Goal: Task Accomplishment & Management: Manage account settings

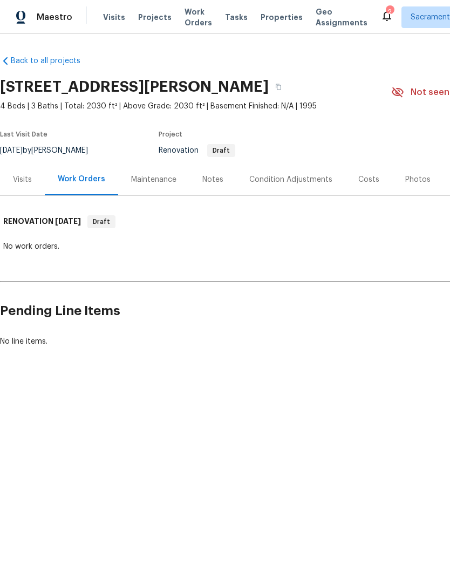
click at [380, 10] on icon at bounding box center [386, 15] width 13 height 13
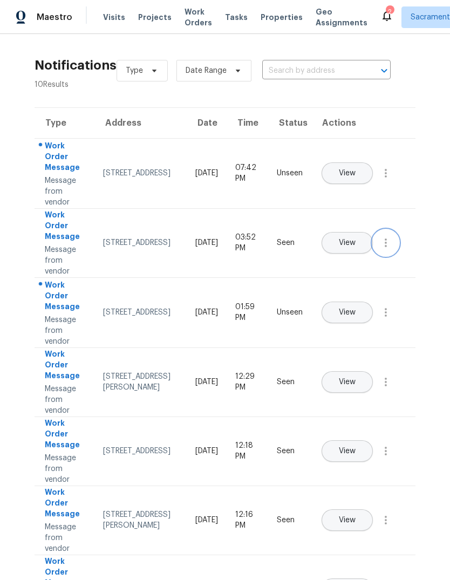
click at [386, 247] on icon "button" at bounding box center [385, 242] width 2 height 9
click at [381, 319] on icon "button" at bounding box center [385, 312] width 13 height 13
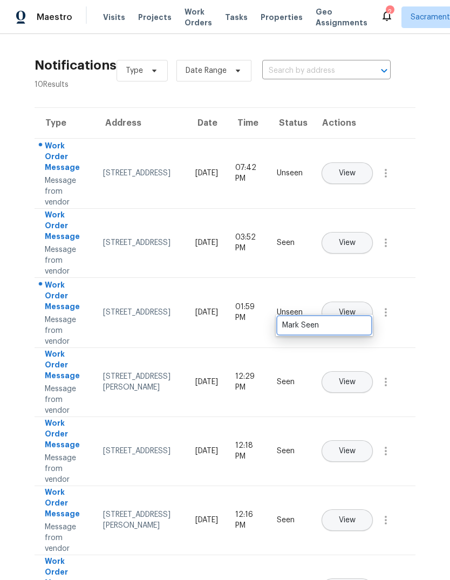
click at [362, 327] on div "Mark Seen" at bounding box center [324, 325] width 84 height 11
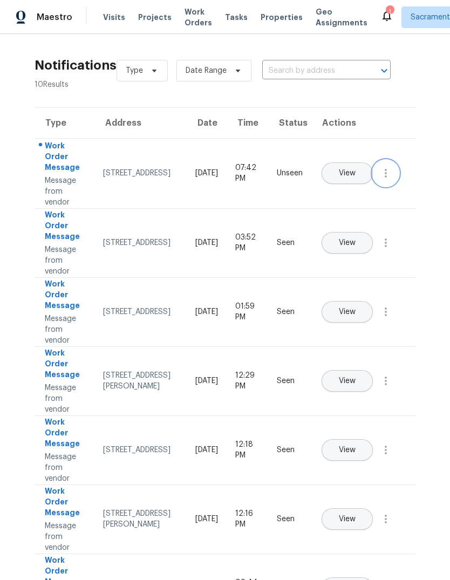
click at [384, 180] on icon "button" at bounding box center [385, 173] width 13 height 13
click at [357, 188] on div "Mark Seen" at bounding box center [324, 186] width 84 height 11
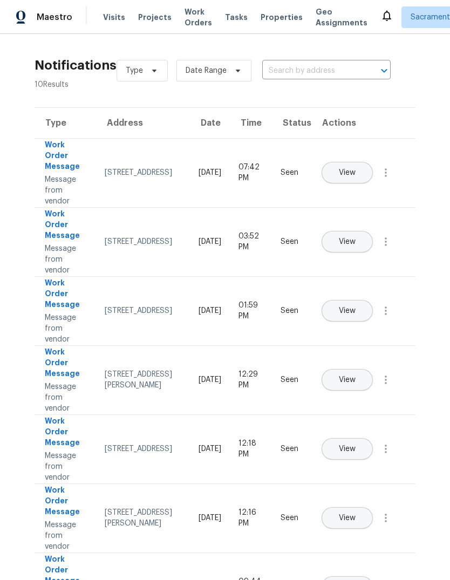
click at [112, 14] on span "Visits" at bounding box center [114, 17] width 22 height 11
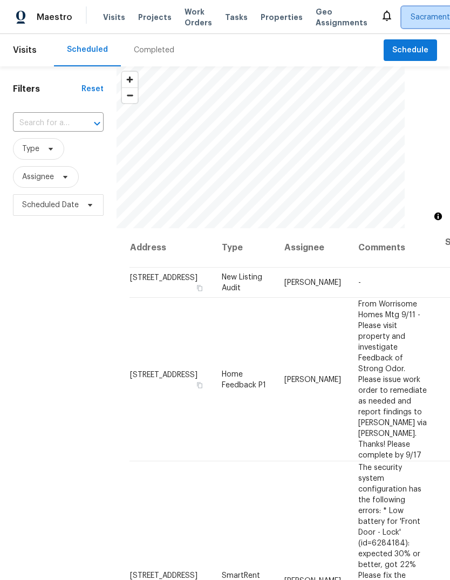
click at [426, 11] on span "Sacramento + 2" at bounding box center [447, 17] width 92 height 22
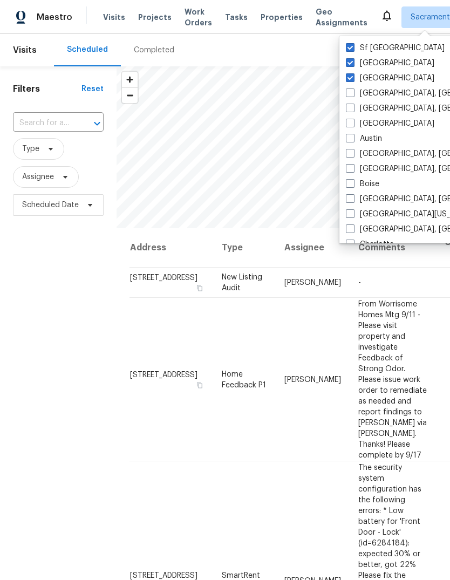
click at [353, 77] on span at bounding box center [350, 77] width 9 height 9
click at [353, 77] on input "Portland" at bounding box center [349, 76] width 7 height 7
checkbox input "false"
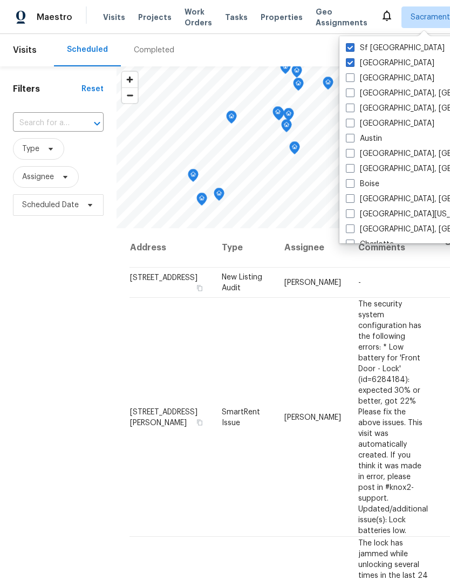
click at [354, 46] on span at bounding box center [350, 47] width 9 height 9
click at [353, 46] on input "Sf Bay Area" at bounding box center [349, 46] width 7 height 7
checkbox input "false"
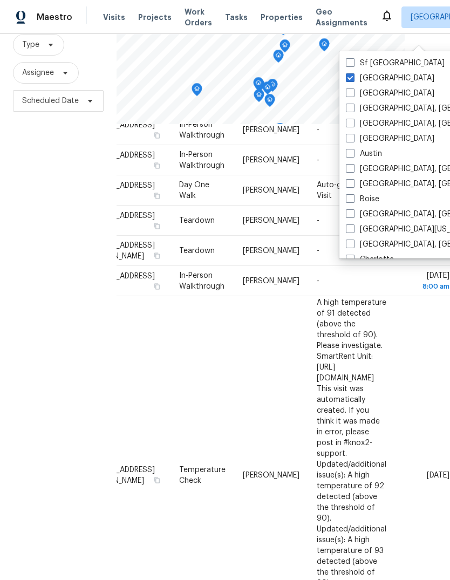
scroll to position [745, 93]
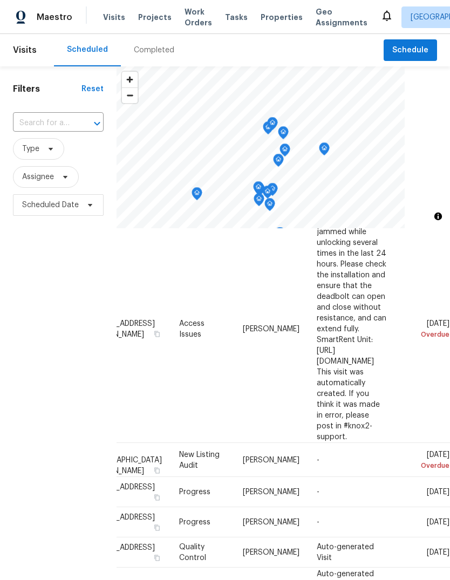
scroll to position [323, 93]
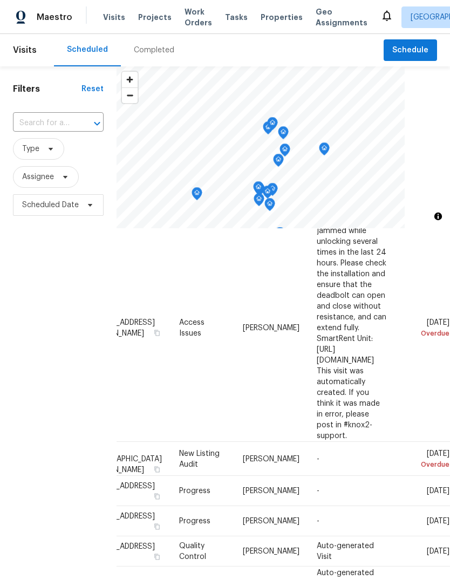
click at [272, 17] on span "Properties" at bounding box center [281, 17] width 42 height 11
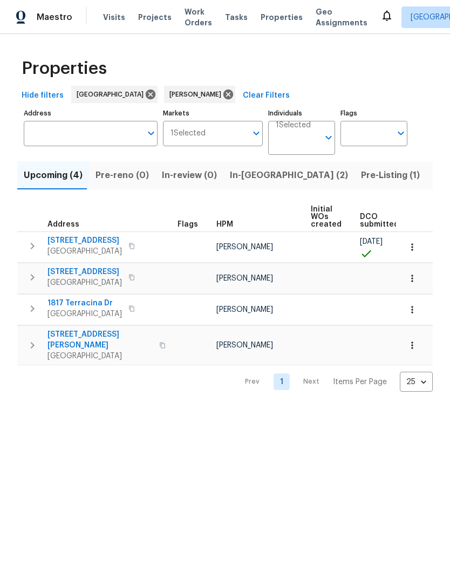
click at [361, 176] on span "Pre-Listing (1)" at bounding box center [390, 175] width 59 height 15
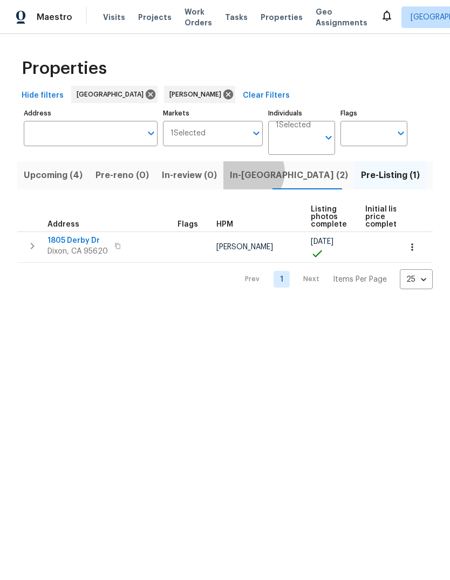
click at [243, 173] on span "In-reno (2)" at bounding box center [289, 175] width 118 height 15
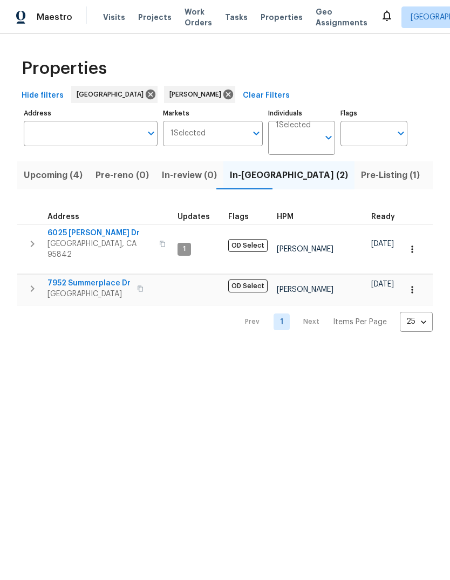
click at [101, 288] on span "Citrus Heights, CA 95621" at bounding box center [88, 293] width 83 height 11
click at [81, 240] on span "Sacramento, CA 95842" at bounding box center [99, 249] width 105 height 22
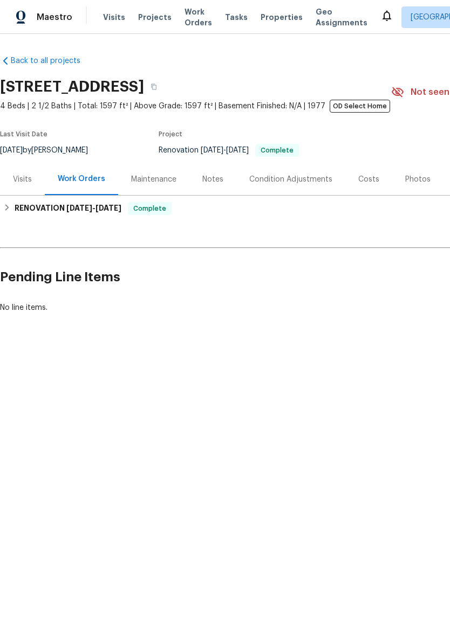
click at [213, 180] on div "Notes" at bounding box center [212, 179] width 21 height 11
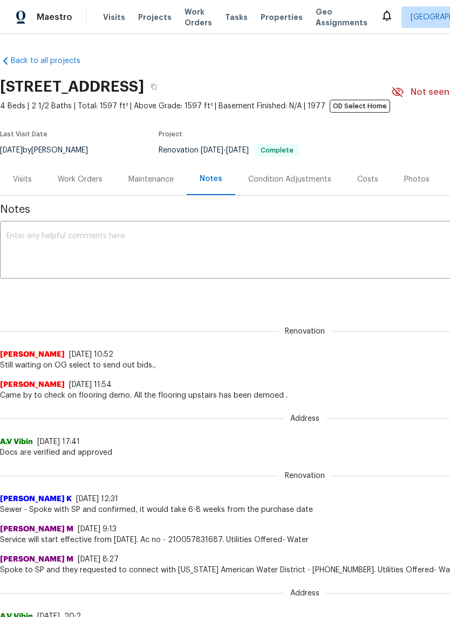
click at [36, 237] on textarea at bounding box center [304, 251] width 596 height 38
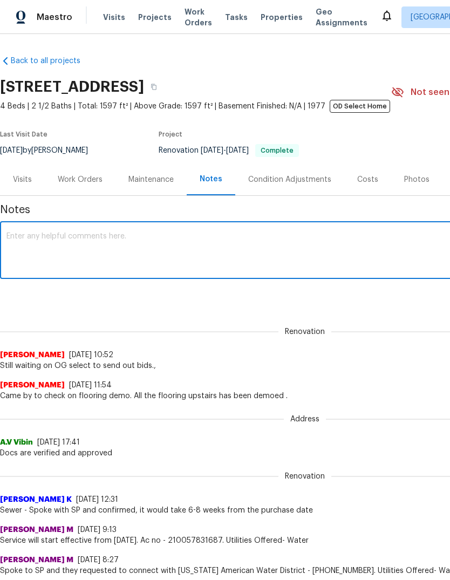
type textarea "D"
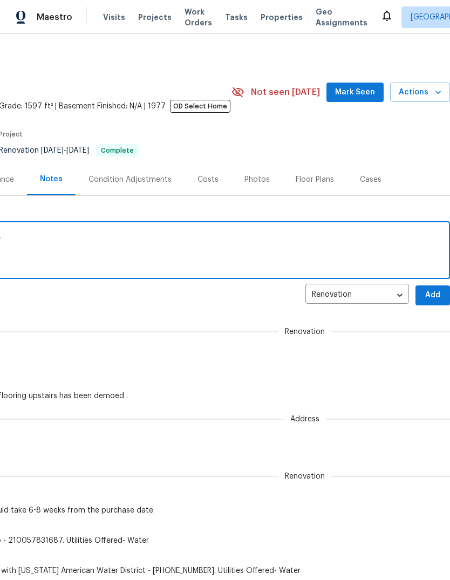
scroll to position [0, 160]
type textarea "Bids have been set out and are do on 9/21.."
click at [431, 298] on span "Add" at bounding box center [432, 294] width 17 height 13
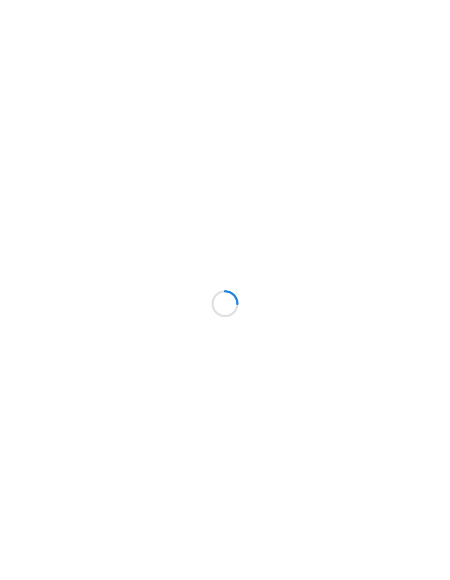
scroll to position [-10, 0]
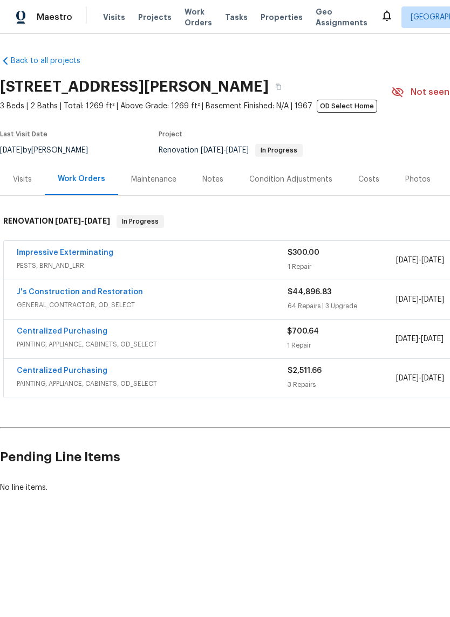
click at [211, 183] on div "Notes" at bounding box center [212, 179] width 21 height 11
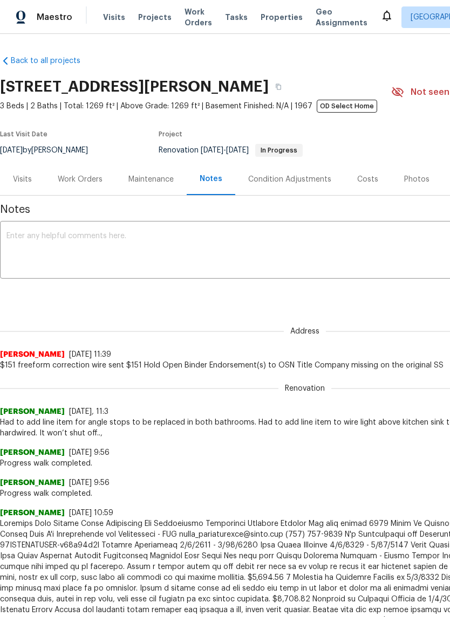
click at [33, 237] on textarea at bounding box center [304, 251] width 596 height 38
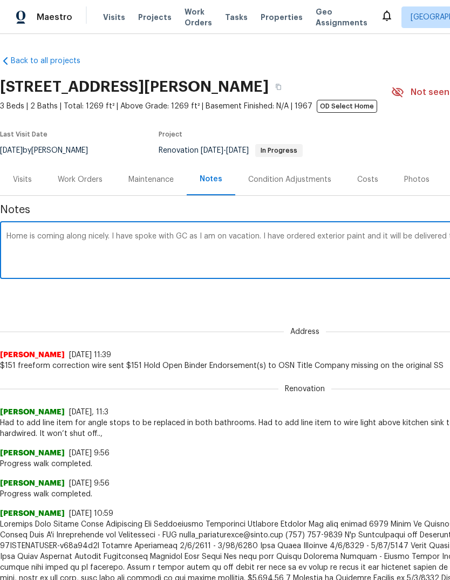
scroll to position [0, 160]
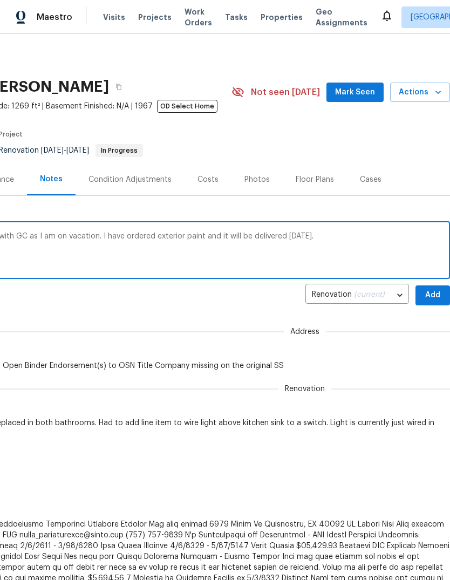
type textarea "Home is coming along nicely. I have spoke with GC as I am on vacation. I have o…"
click at [435, 294] on span "Add" at bounding box center [432, 294] width 17 height 13
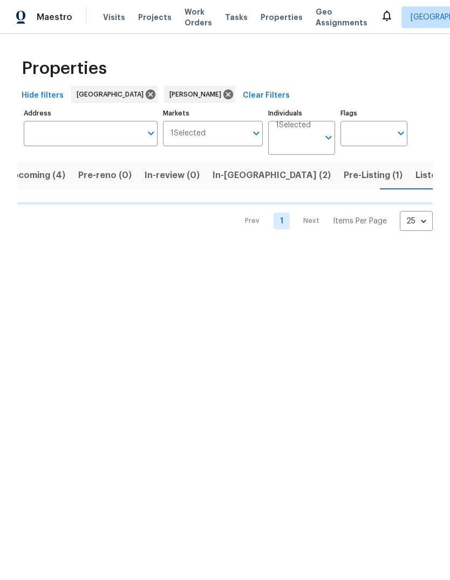
scroll to position [0, 18]
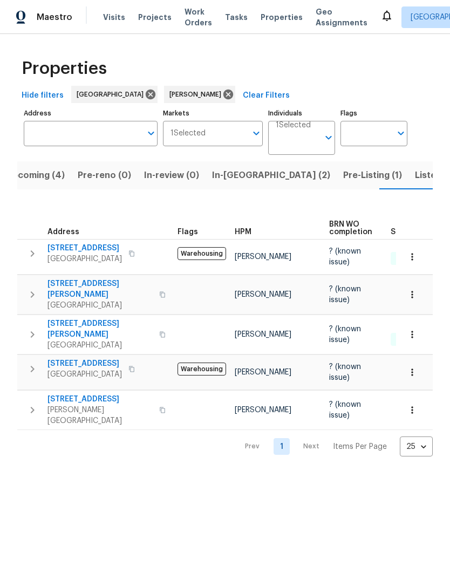
click at [54, 404] on span "[PERSON_NAME][GEOGRAPHIC_DATA]" at bounding box center [99, 415] width 105 height 22
click at [415, 171] on span "Listed (15)" at bounding box center [437, 175] width 44 height 15
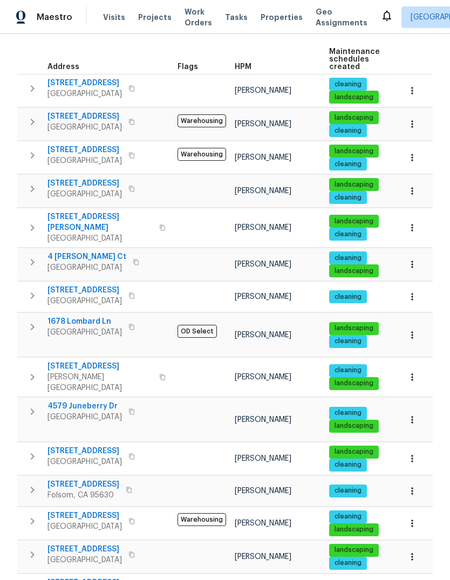
scroll to position [157, 0]
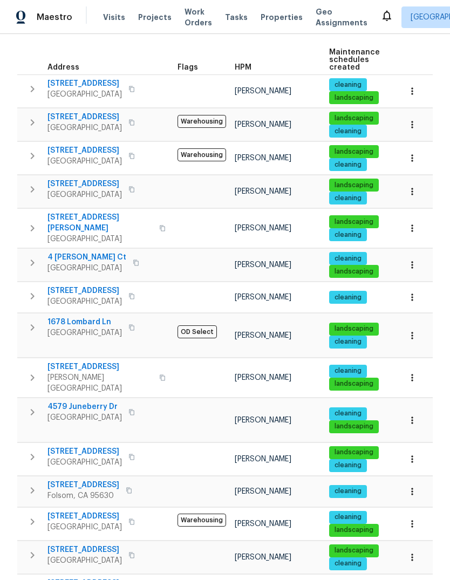
click at [27, 405] on icon "button" at bounding box center [32, 411] width 13 height 13
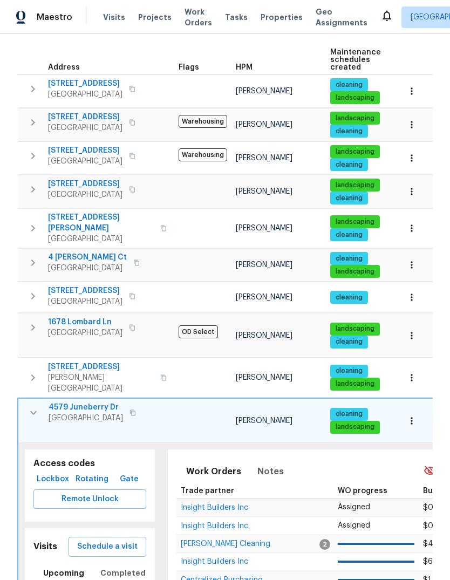
click at [90, 540] on span "Schedule a visit" at bounding box center [107, 546] width 60 height 13
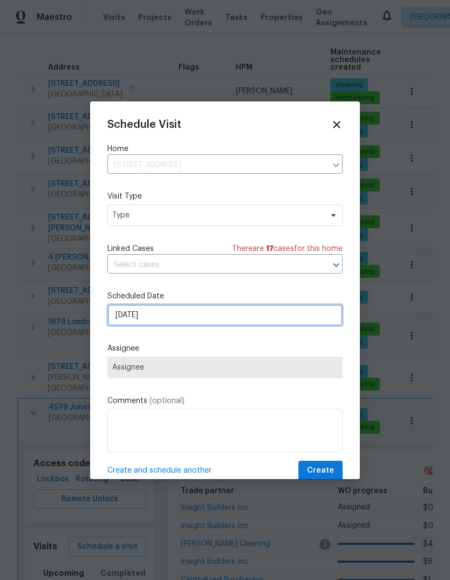
click at [299, 323] on input "9/17/2025" at bounding box center [224, 315] width 235 height 22
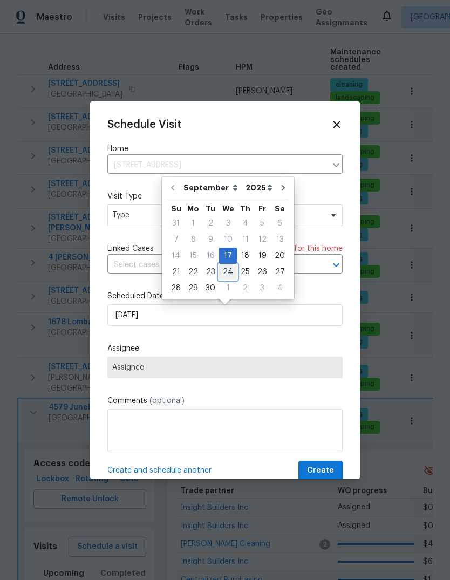
click at [226, 270] on div "24" at bounding box center [228, 271] width 18 height 15
type input "9/24/2025"
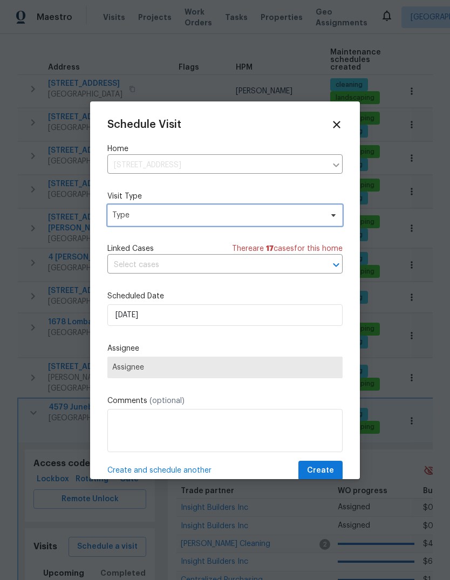
click at [232, 214] on span "Type" at bounding box center [217, 215] width 210 height 11
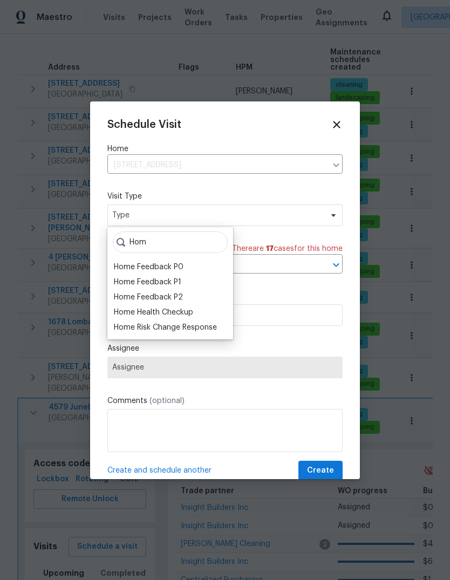
type input "Hom"
click at [191, 313] on div "Home Health Checkup" at bounding box center [153, 312] width 79 height 11
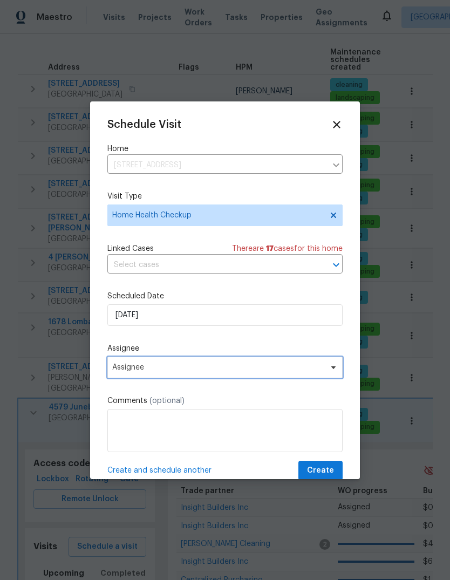
click at [334, 366] on icon at bounding box center [333, 367] width 9 height 9
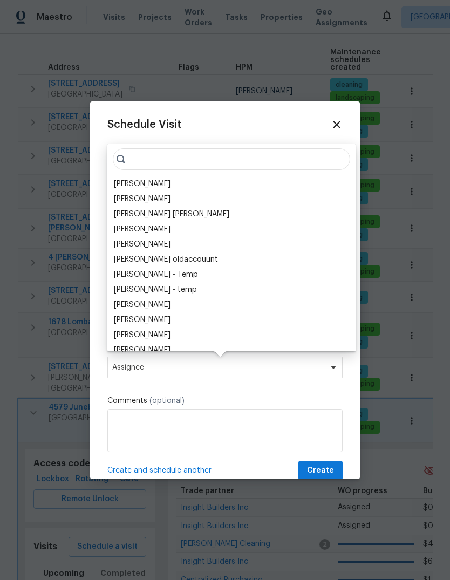
click at [170, 181] on div "[PERSON_NAME]" at bounding box center [142, 183] width 57 height 11
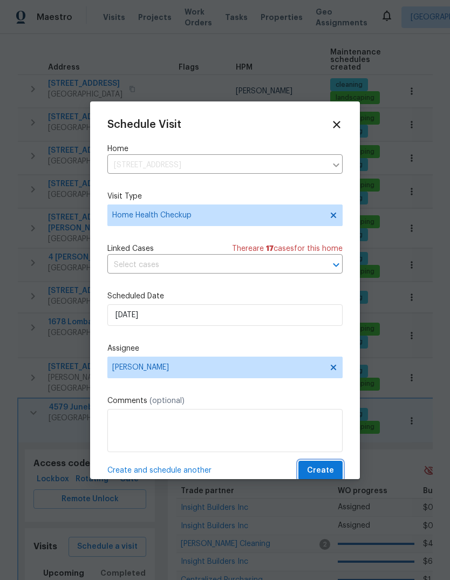
click at [328, 471] on span "Create" at bounding box center [320, 470] width 27 height 13
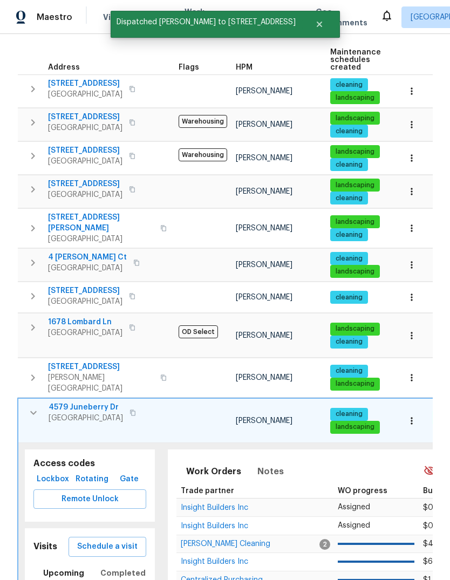
click at [32, 406] on icon "button" at bounding box center [33, 412] width 13 height 13
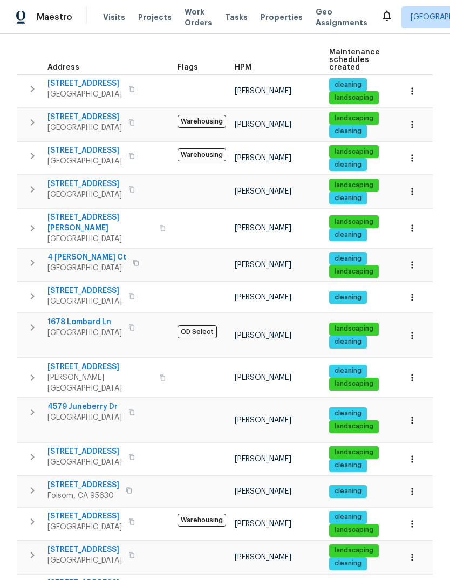
scroll to position [40, 0]
click at [29, 511] on button "button" at bounding box center [33, 522] width 22 height 22
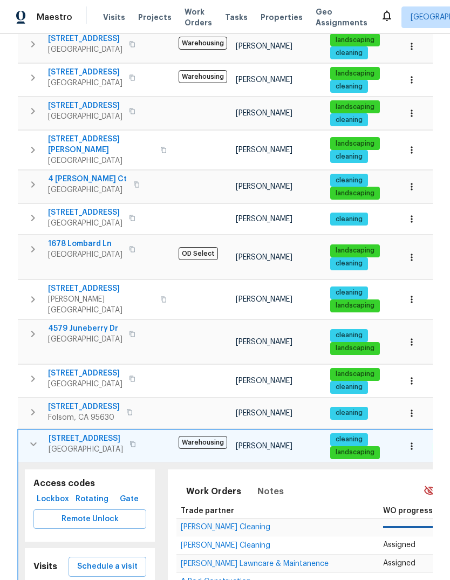
scroll to position [235, 0]
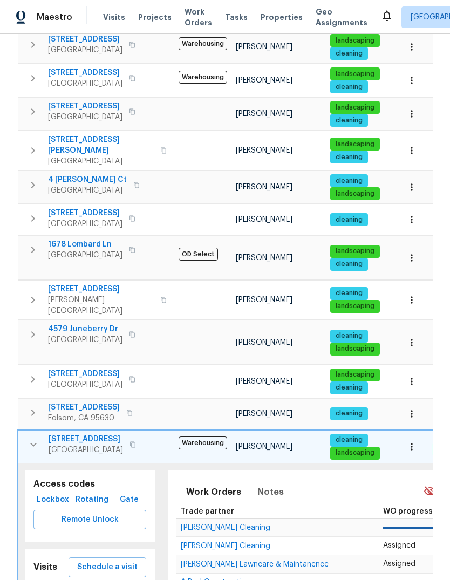
click at [114, 560] on span "Schedule a visit" at bounding box center [107, 566] width 60 height 13
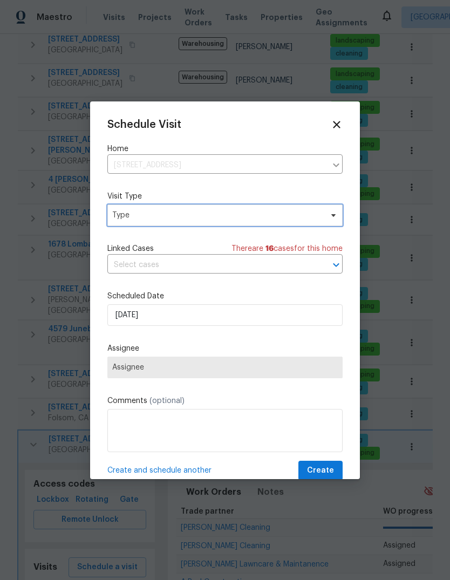
click at [335, 216] on icon at bounding box center [333, 215] width 4 height 3
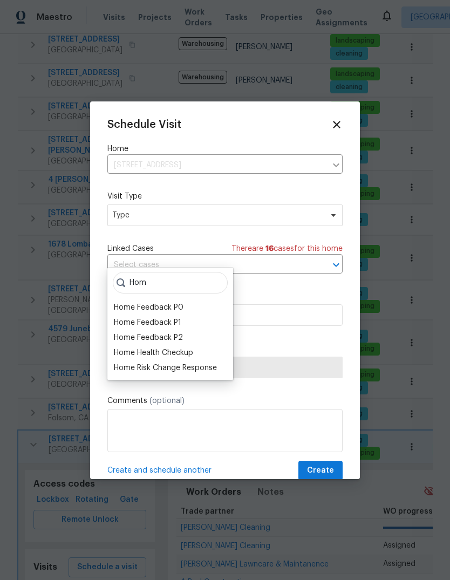
type input "Hom"
click at [193, 347] on div "Home Health Checkup" at bounding box center [153, 352] width 79 height 11
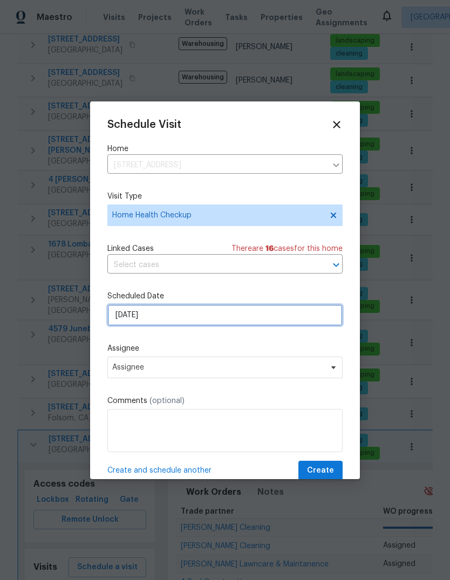
click at [239, 318] on input "9/17/2025" at bounding box center [224, 315] width 235 height 22
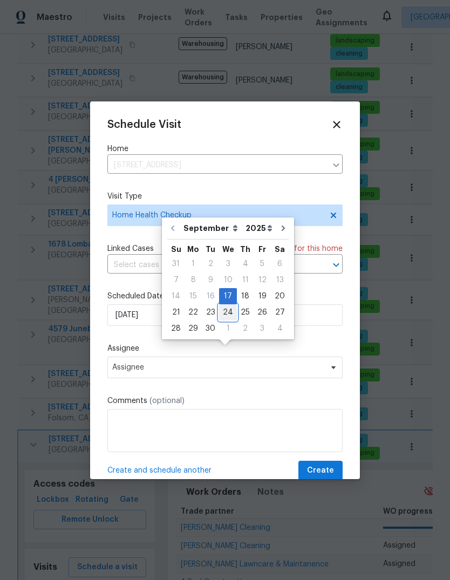
click at [231, 305] on div "24" at bounding box center [228, 312] width 18 height 15
type input "9/24/2025"
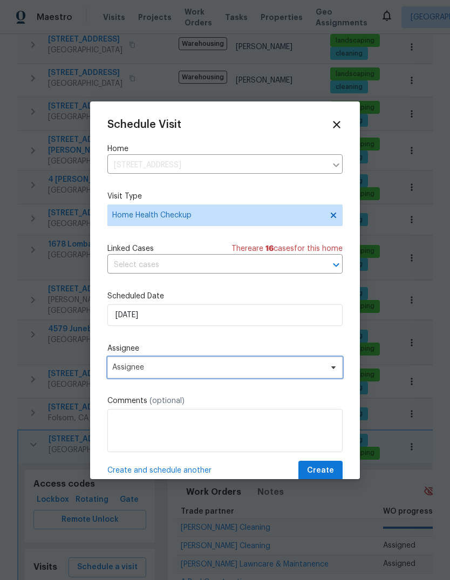
click at [321, 376] on span "Assignee" at bounding box center [224, 367] width 235 height 22
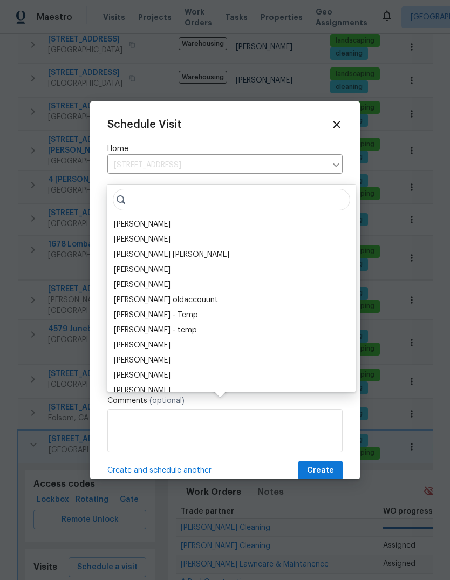
click at [180, 217] on div "[PERSON_NAME]" at bounding box center [232, 224] width 242 height 15
click at [170, 219] on div "[PERSON_NAME]" at bounding box center [142, 224] width 57 height 11
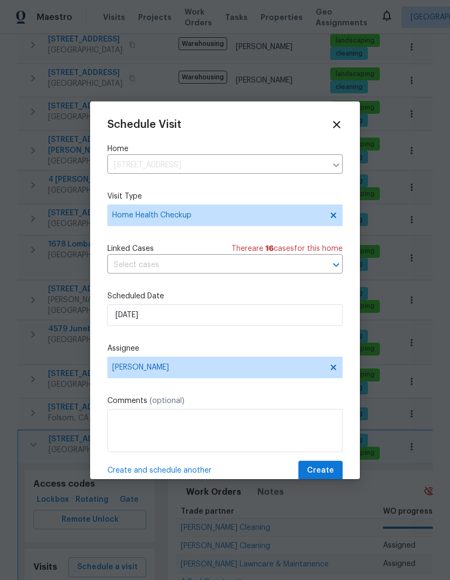
click at [328, 470] on span "Create" at bounding box center [320, 470] width 27 height 13
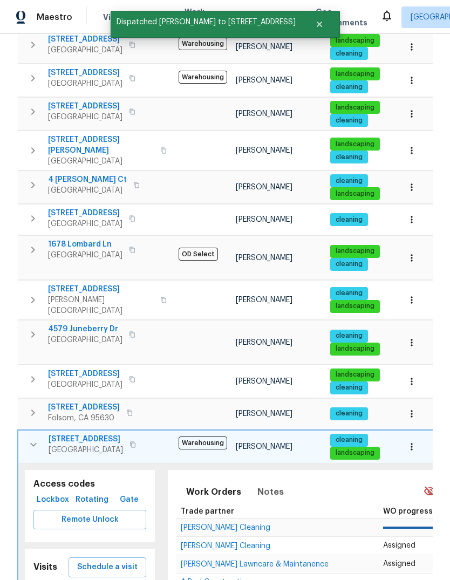
click at [31, 438] on icon "button" at bounding box center [33, 444] width 13 height 13
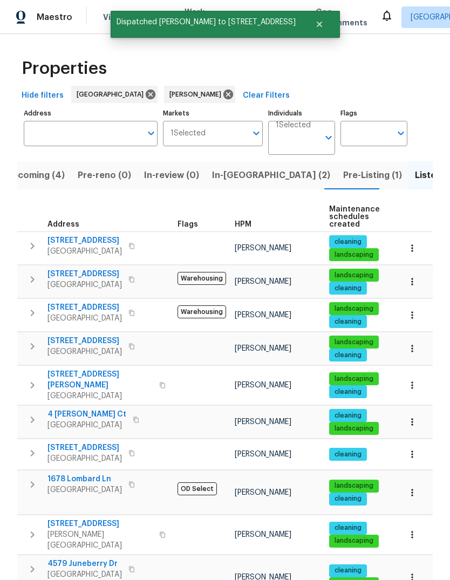
scroll to position [0, 0]
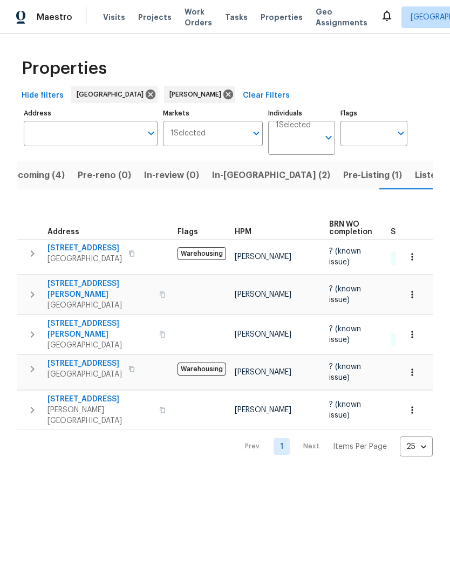
click at [28, 403] on icon "button" at bounding box center [32, 409] width 13 height 13
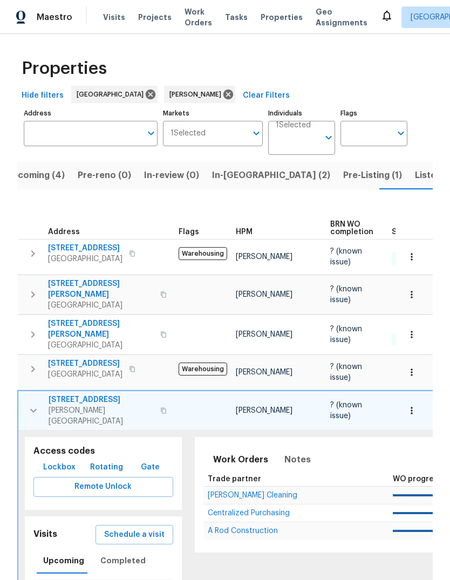
click at [134, 528] on button "Schedule a visit" at bounding box center [134, 535] width 78 height 20
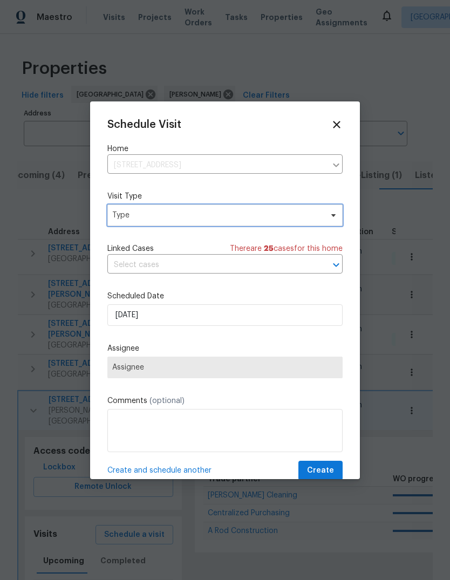
click at [188, 218] on span "Type" at bounding box center [217, 215] width 210 height 11
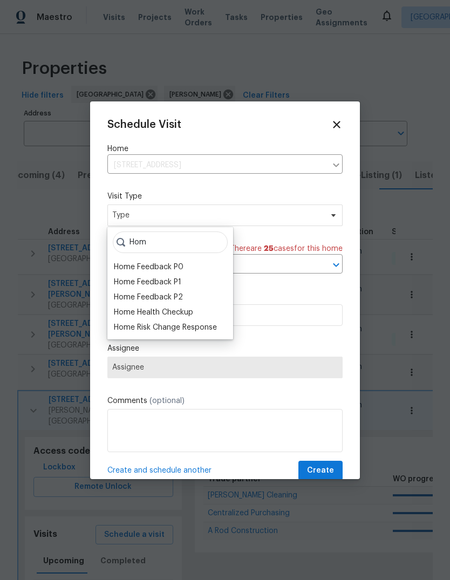
type input "Hom"
click at [188, 313] on div "Home Health Checkup" at bounding box center [153, 312] width 79 height 11
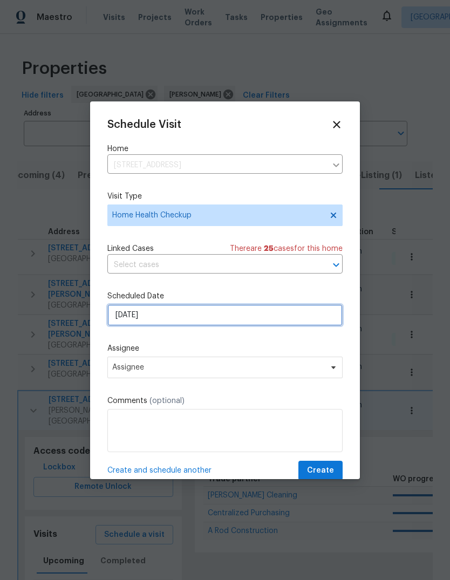
click at [232, 316] on input "[DATE]" at bounding box center [224, 315] width 235 height 22
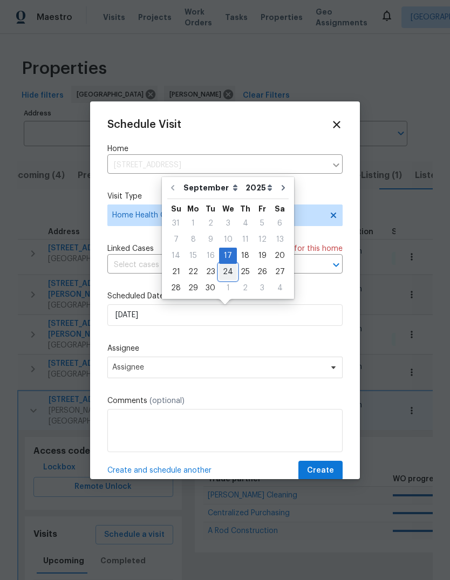
click at [228, 270] on div "24" at bounding box center [228, 271] width 18 height 15
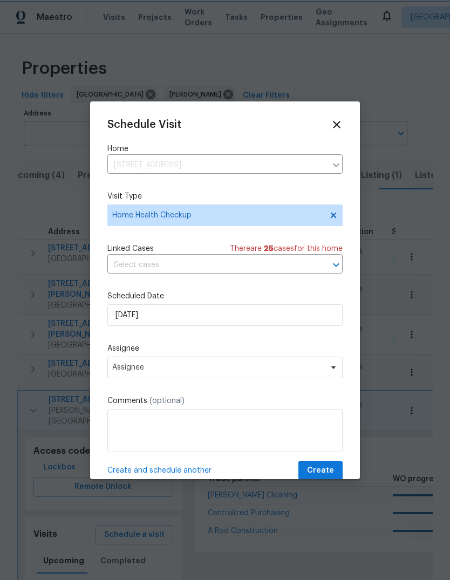
type input "9/24/2025"
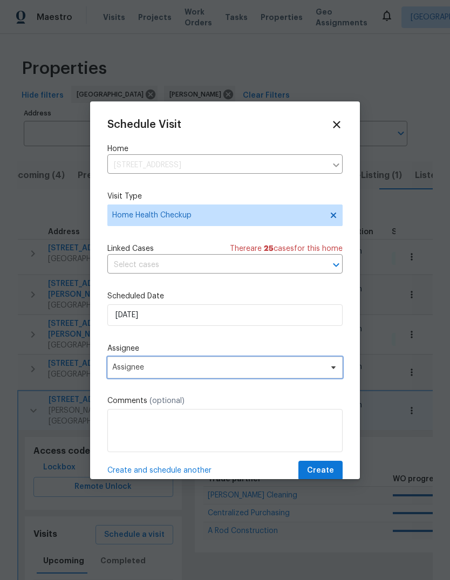
click at [304, 375] on span "Assignee" at bounding box center [224, 367] width 235 height 22
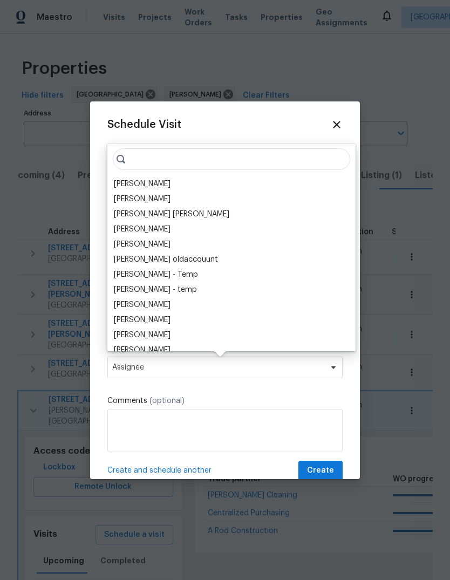
click at [167, 182] on div "[PERSON_NAME]" at bounding box center [142, 183] width 57 height 11
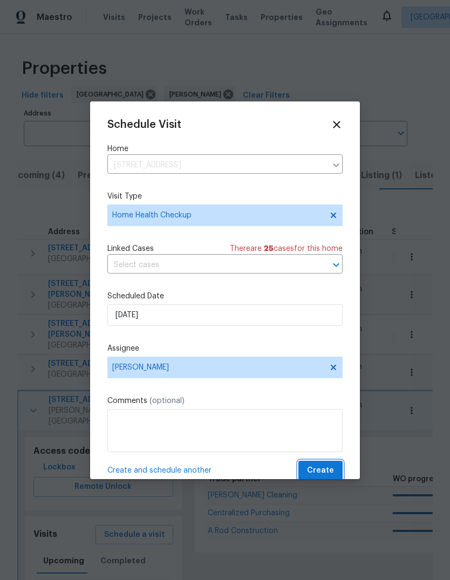
click at [328, 471] on span "Create" at bounding box center [320, 470] width 27 height 13
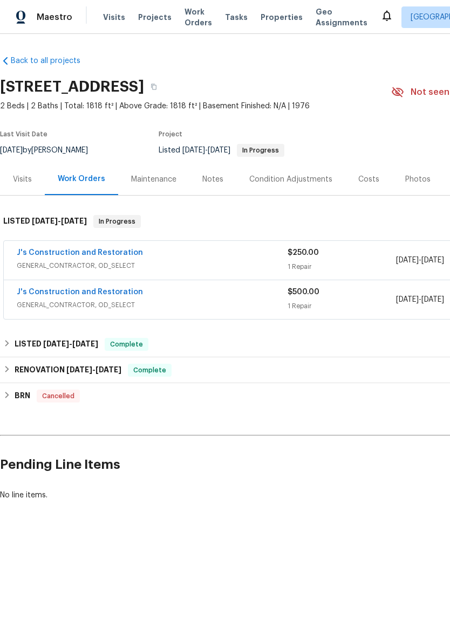
click at [42, 254] on link "J's Construction and Restoration" at bounding box center [80, 253] width 126 height 8
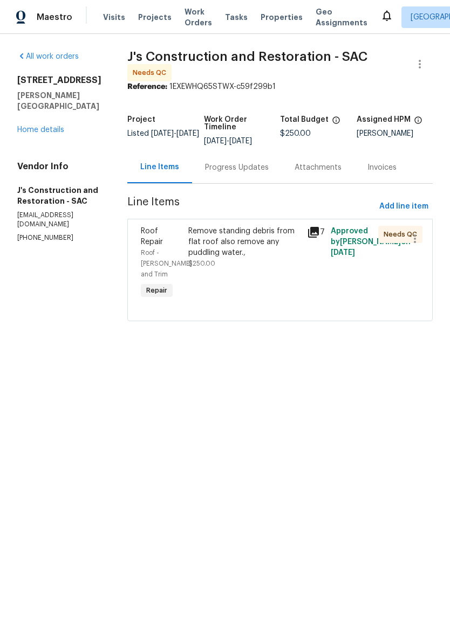
click at [247, 247] on div "Remove standing debris from flat roof also remove any puddling water.," at bounding box center [244, 242] width 112 height 32
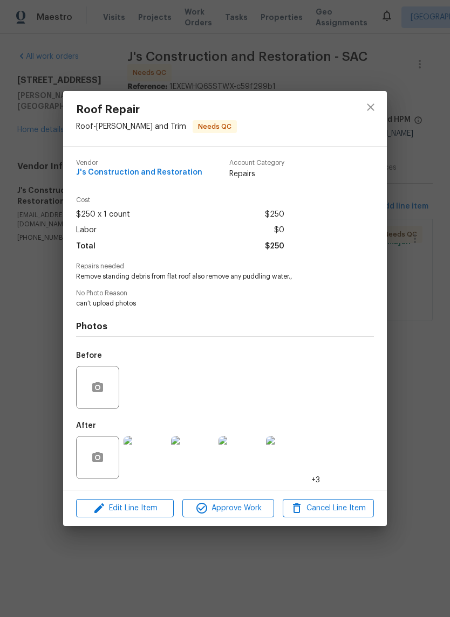
click at [155, 470] on img at bounding box center [144, 457] width 43 height 43
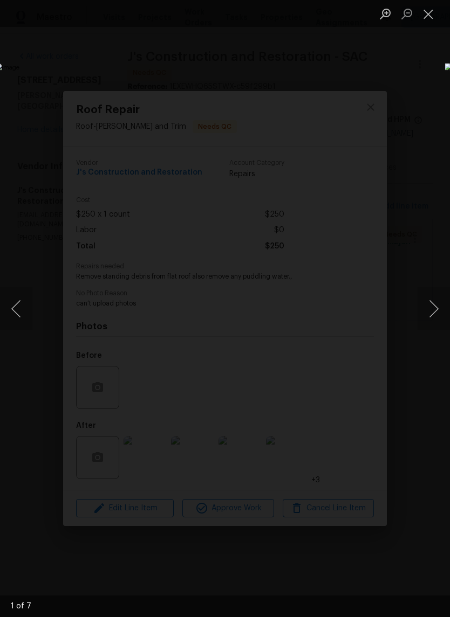
click at [431, 301] on button "Next image" at bounding box center [433, 308] width 32 height 43
click at [428, 307] on button "Next image" at bounding box center [433, 308] width 32 height 43
click at [430, 313] on button "Next image" at bounding box center [433, 308] width 32 height 43
click at [432, 319] on button "Next image" at bounding box center [433, 308] width 32 height 43
click at [423, 16] on button "Close lightbox" at bounding box center [428, 13] width 22 height 19
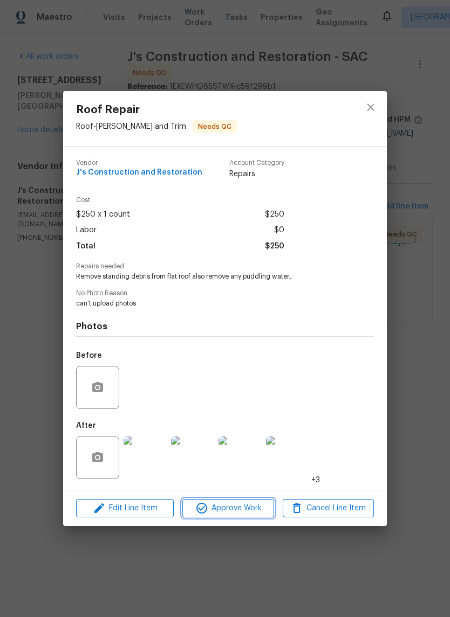
click at [238, 518] on button "Approve Work" at bounding box center [227, 508] width 91 height 19
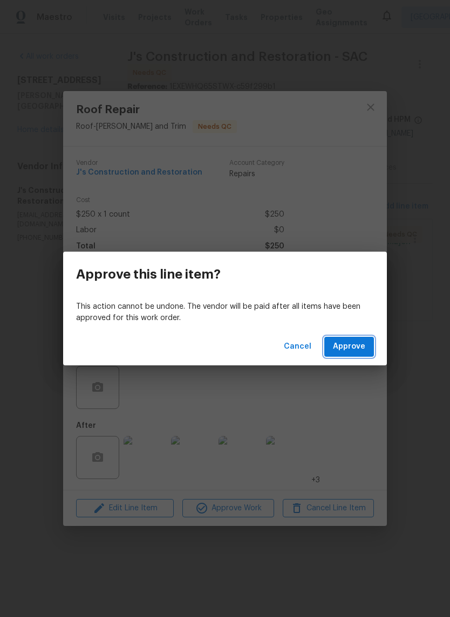
click at [365, 349] on button "Approve" at bounding box center [349, 347] width 50 height 20
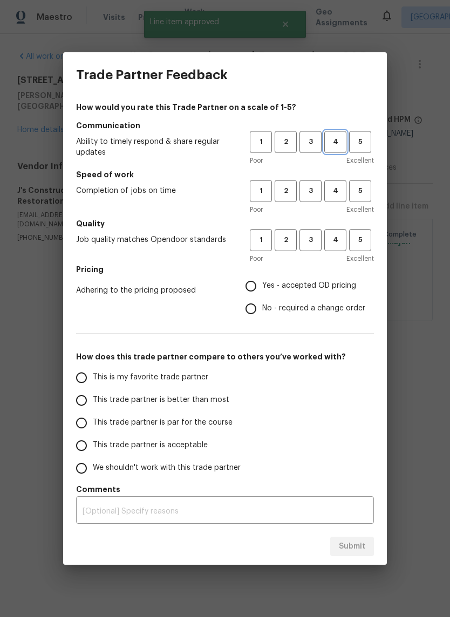
click at [334, 141] on span "4" at bounding box center [335, 142] width 20 height 12
click at [336, 198] on button "4" at bounding box center [335, 191] width 22 height 22
click at [338, 247] on button "4" at bounding box center [335, 240] width 22 height 22
click at [261, 281] on input "Yes - accepted OD pricing" at bounding box center [250, 286] width 23 height 23
radio input "true"
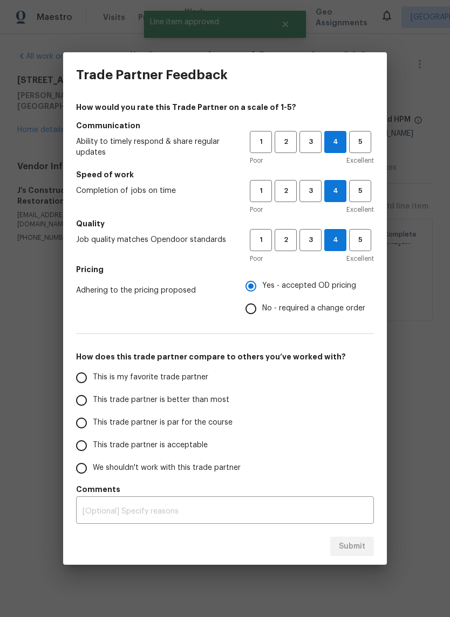
click at [78, 377] on input "This is my favorite trade partner" at bounding box center [81, 378] width 23 height 23
click at [359, 549] on span "Submit" at bounding box center [352, 546] width 26 height 13
radio input "true"
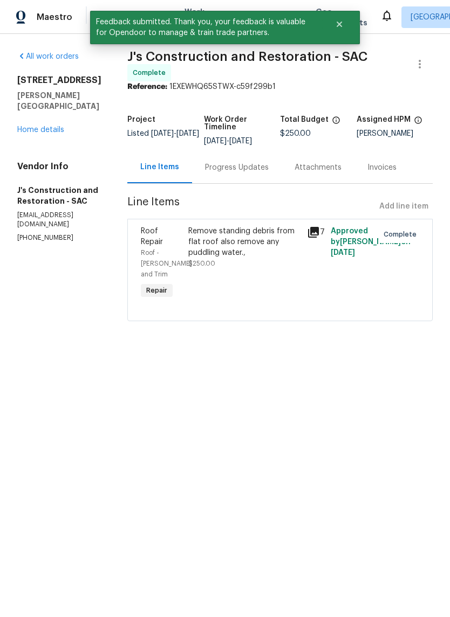
click at [36, 126] on link "Home details" at bounding box center [40, 130] width 47 height 8
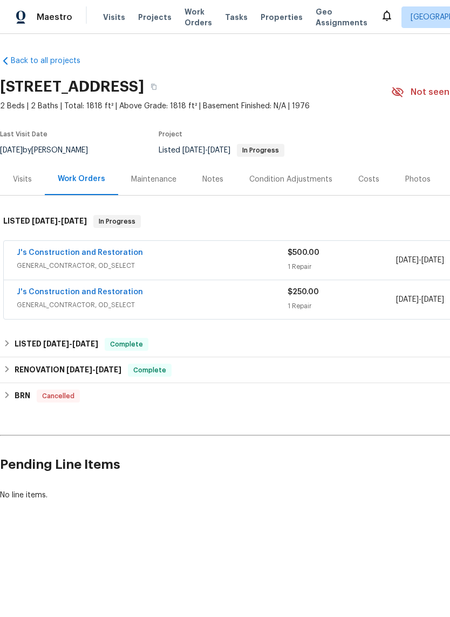
click at [38, 251] on link "J's Construction and Restoration" at bounding box center [80, 253] width 126 height 8
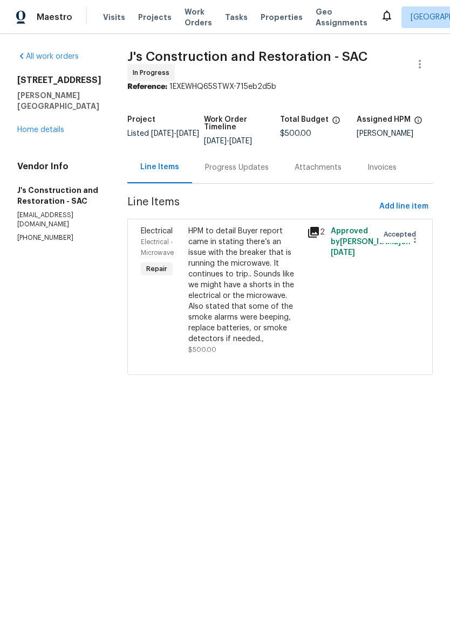
click at [252, 319] on div "HPM to detail Buyer report came in stating there’s an issue with the breaker th…" at bounding box center [244, 285] width 112 height 119
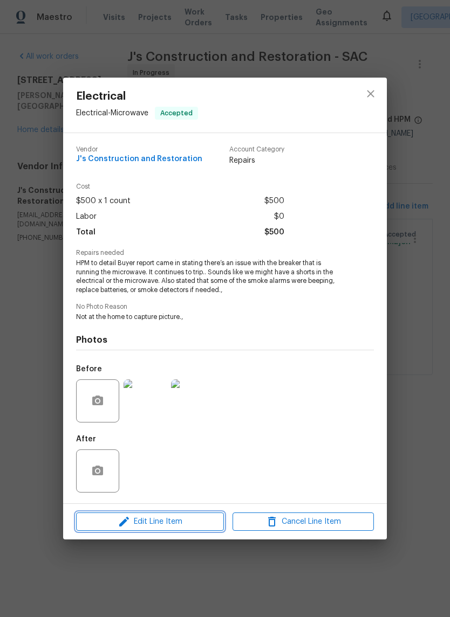
click at [163, 522] on span "Edit Line Item" at bounding box center [149, 521] width 141 height 13
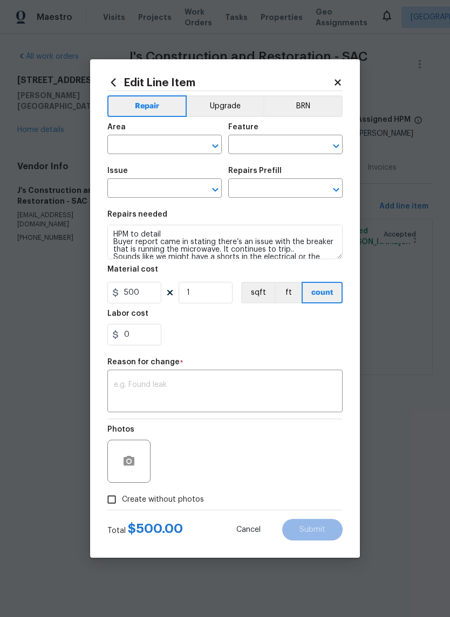
type input "Electrical"
type input "Microwave"
type input "Electrical"
type input "Add a Task $1.00"
click at [150, 384] on textarea at bounding box center [225, 392] width 222 height 23
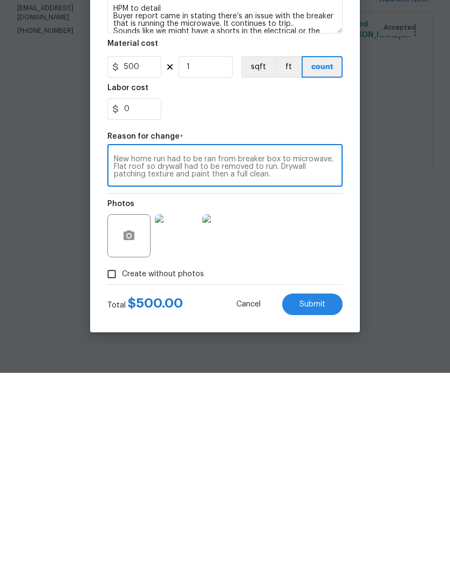
type textarea "New home run had to be ran from breaker box to microwave. Flat roof so drywall …"
click at [145, 263] on input "500" at bounding box center [134, 274] width 54 height 22
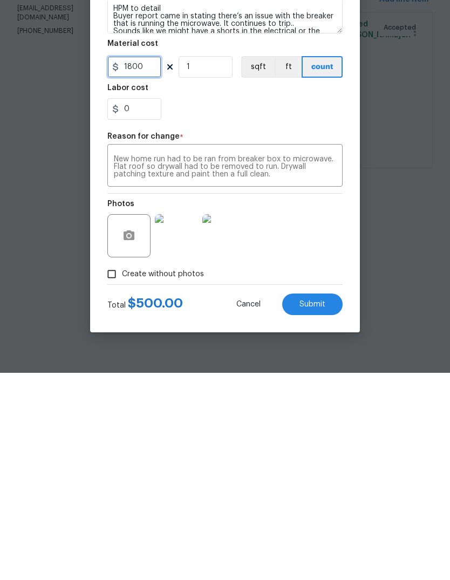
type input "1800"
click at [325, 500] on button "Submit" at bounding box center [312, 511] width 60 height 22
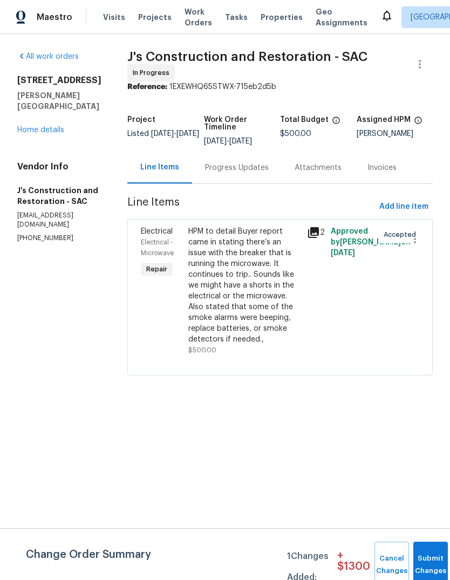
click at [57, 126] on link "Home details" at bounding box center [40, 130] width 47 height 8
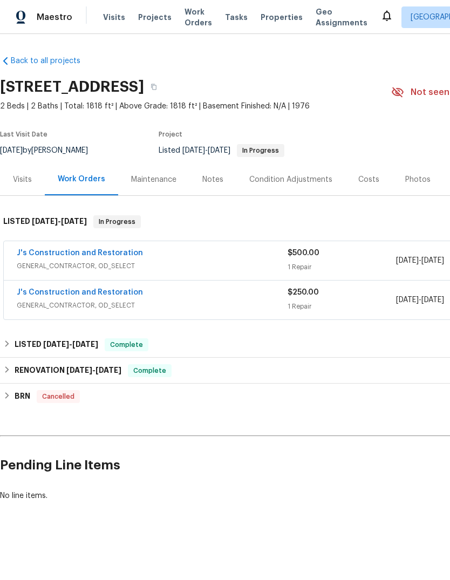
click at [219, 176] on div "Notes" at bounding box center [212, 179] width 21 height 11
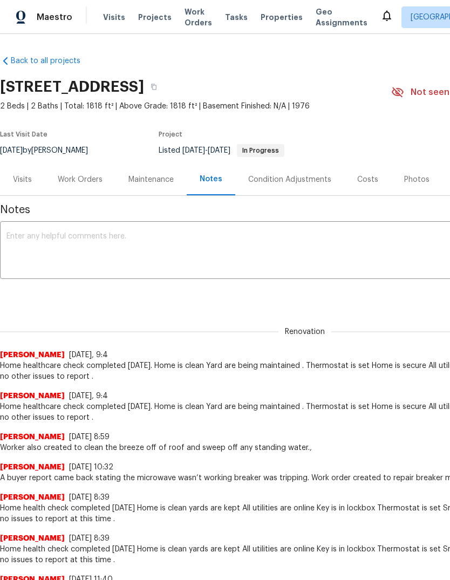
click at [43, 234] on textarea at bounding box center [304, 251] width 596 height 38
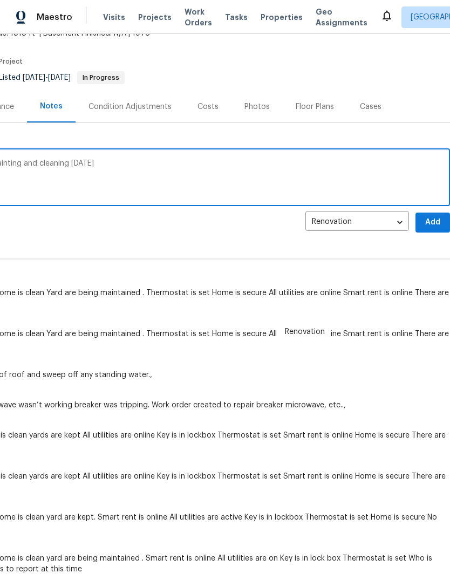
scroll to position [70, 160]
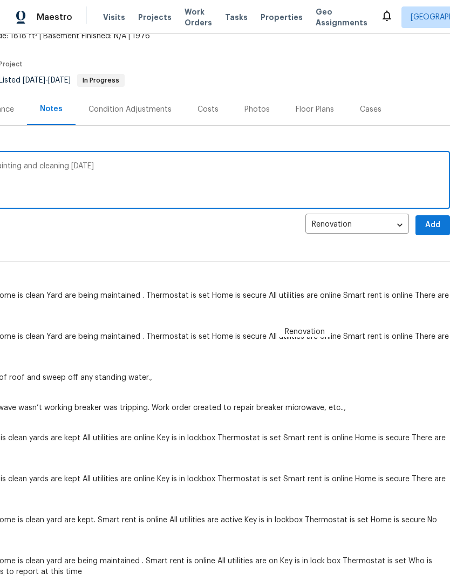
type textarea "Drywall being patched today along with painting and cleaning tomorrow"
click at [432, 226] on span "Add" at bounding box center [432, 224] width 17 height 13
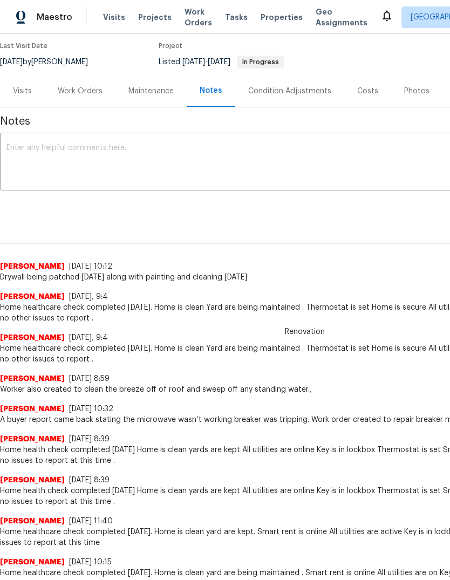
scroll to position [89, 0]
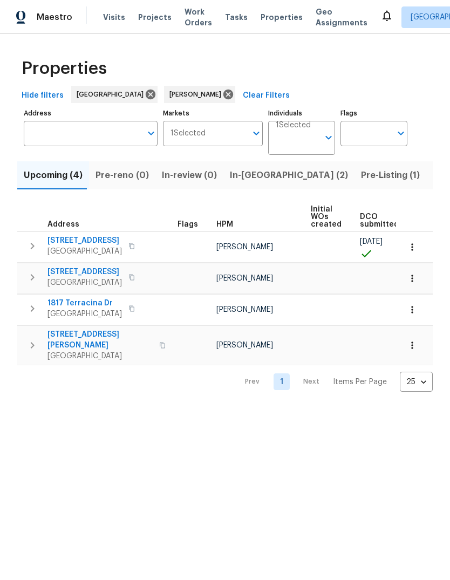
click at [432, 178] on span "Listed (15)" at bounding box center [454, 175] width 44 height 15
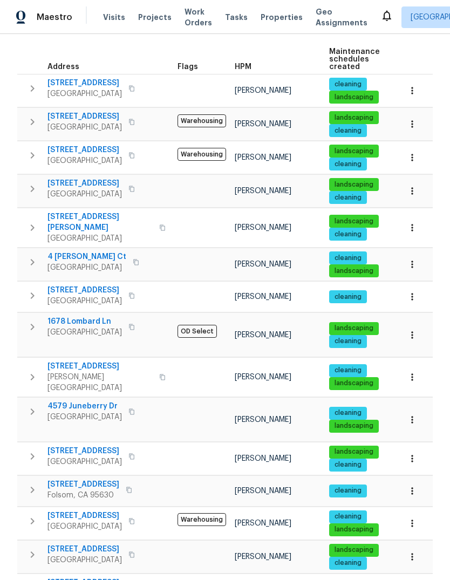
scroll to position [157, 0]
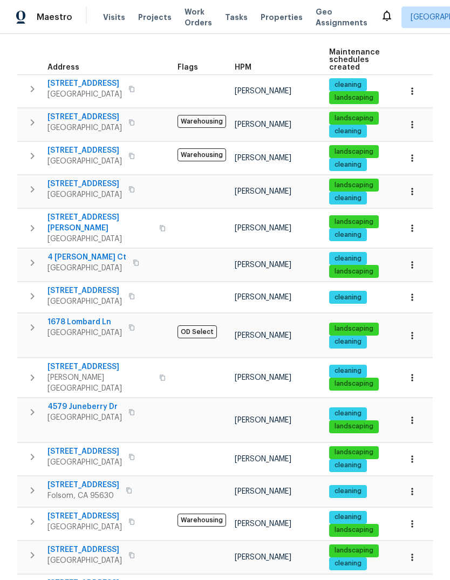
click at [27, 405] on icon "button" at bounding box center [32, 411] width 13 height 13
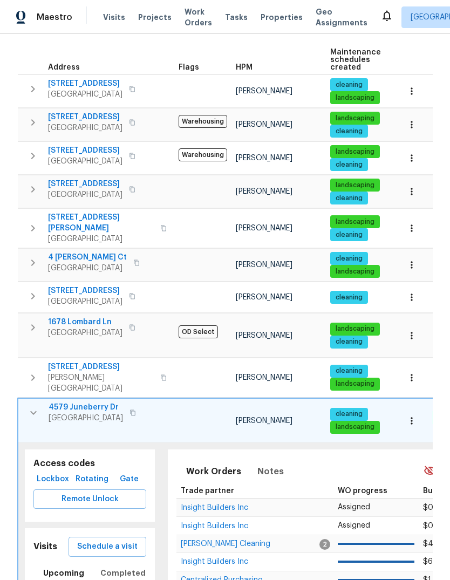
click at [70, 402] on span "4579 Juneberry Dr" at bounding box center [86, 407] width 74 height 11
click at [31, 406] on icon "button" at bounding box center [33, 412] width 13 height 13
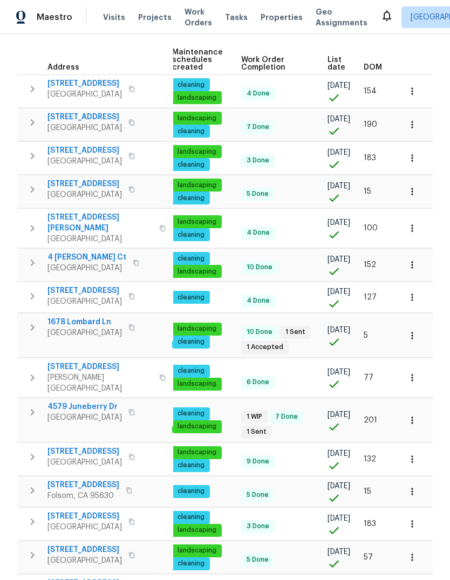
scroll to position [0, 157]
click at [273, 16] on span "Properties" at bounding box center [281, 17] width 42 height 11
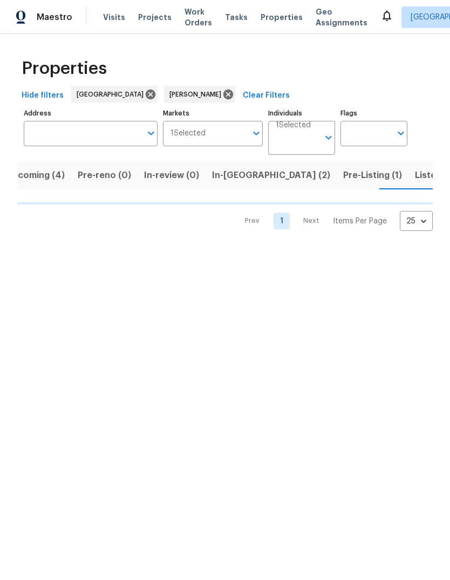
scroll to position [0, 18]
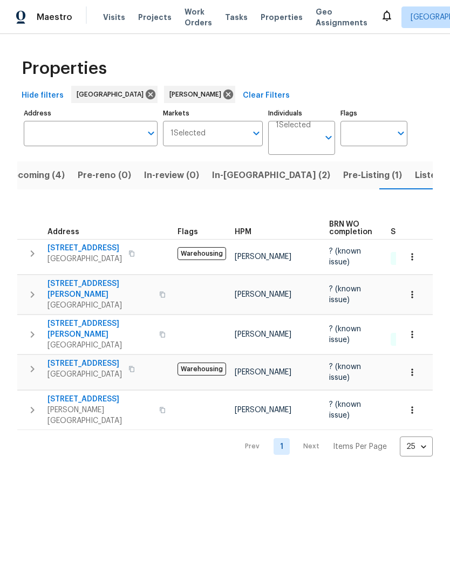
click at [68, 394] on span "[STREET_ADDRESS]" at bounding box center [99, 399] width 105 height 11
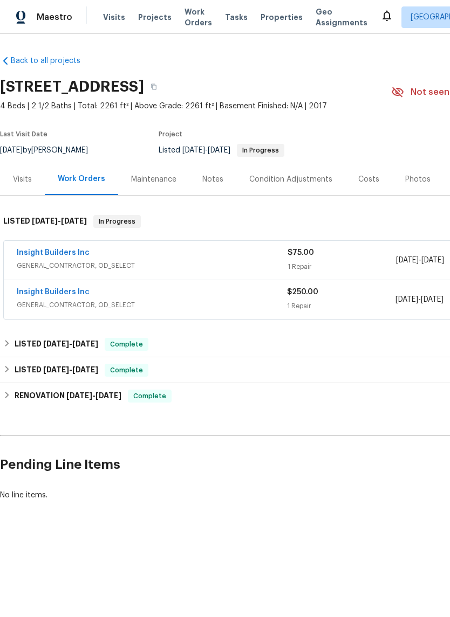
click at [37, 249] on link "Insight Builders Inc" at bounding box center [53, 253] width 73 height 8
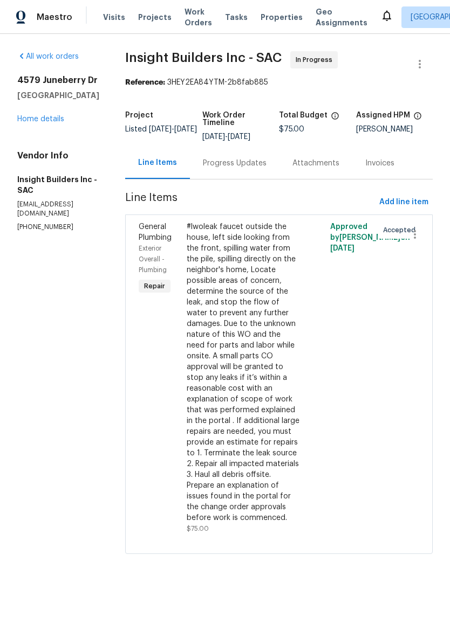
click at [46, 115] on link "Home details" at bounding box center [40, 119] width 47 height 8
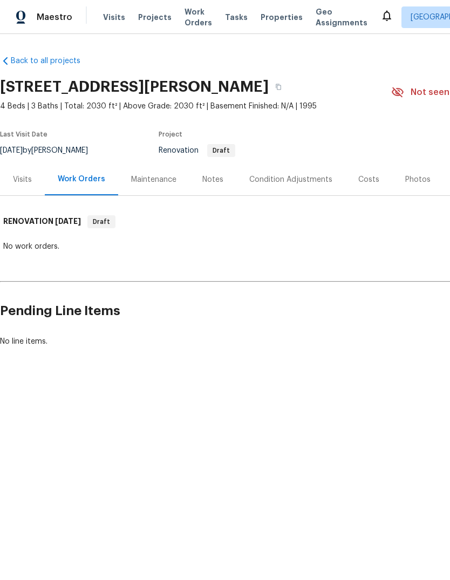
click at [374, 177] on div "Costs" at bounding box center [368, 179] width 47 height 32
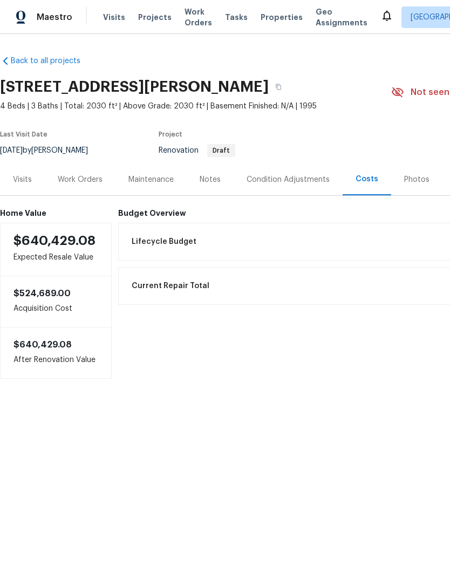
click at [299, 169] on div "Condition Adjustments" at bounding box center [287, 179] width 109 height 32
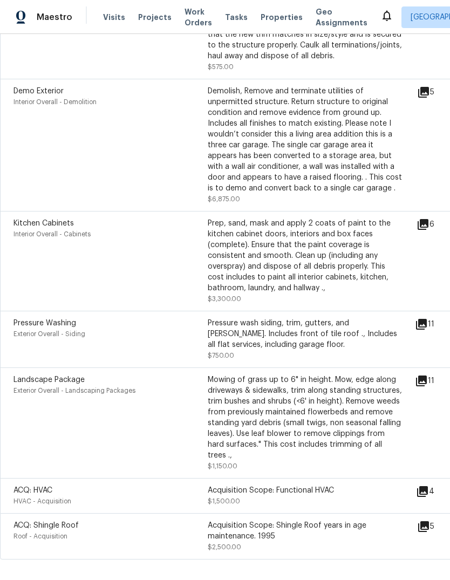
scroll to position [710, 0]
click at [433, 381] on div "11" at bounding box center [442, 380] width 54 height 13
click at [426, 386] on icon at bounding box center [421, 380] width 11 height 11
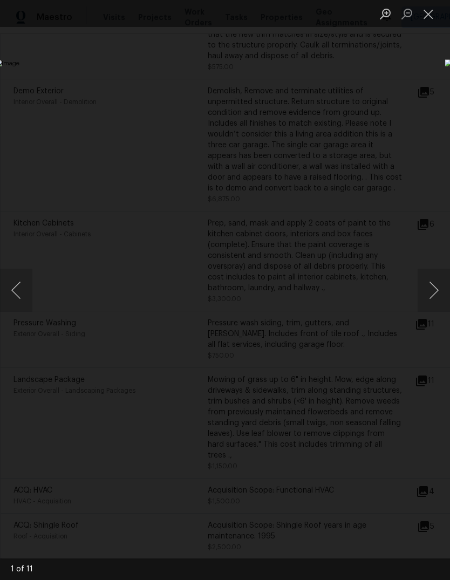
click at [432, 287] on button "Next image" at bounding box center [433, 290] width 32 height 43
click at [430, 288] on button "Next image" at bounding box center [433, 290] width 32 height 43
click at [432, 291] on button "Next image" at bounding box center [433, 290] width 32 height 43
click at [431, 293] on button "Next image" at bounding box center [433, 290] width 32 height 43
click at [431, 290] on button "Next image" at bounding box center [433, 290] width 32 height 43
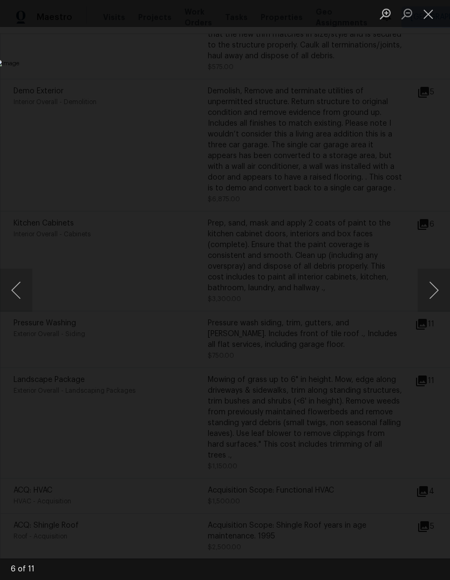
click at [430, 292] on button "Next image" at bounding box center [433, 290] width 32 height 43
click at [430, 291] on button "Next image" at bounding box center [433, 290] width 32 height 43
click at [430, 295] on button "Next image" at bounding box center [433, 290] width 32 height 43
click at [432, 291] on button "Next image" at bounding box center [433, 290] width 32 height 43
click at [431, 293] on button "Next image" at bounding box center [433, 290] width 32 height 43
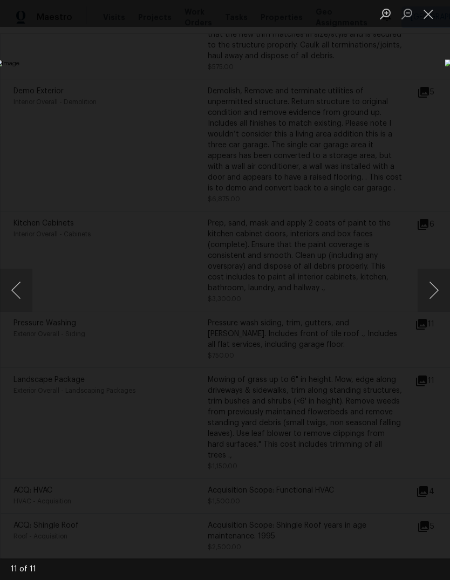
click at [426, 11] on button "Close lightbox" at bounding box center [428, 13] width 22 height 19
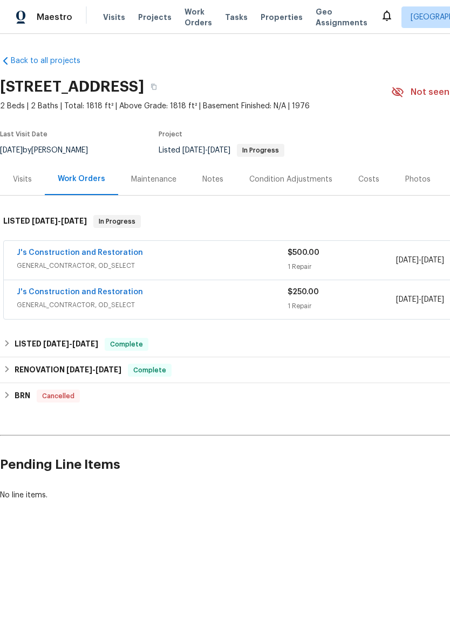
click at [47, 256] on link "J's Construction and Restoration" at bounding box center [80, 253] width 126 height 8
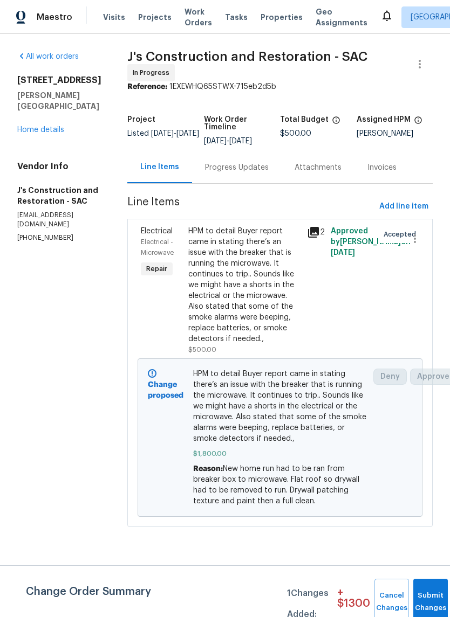
click at [256, 306] on div "HPM to detail Buyer report came in stating there’s an issue with the breaker th…" at bounding box center [244, 285] width 112 height 119
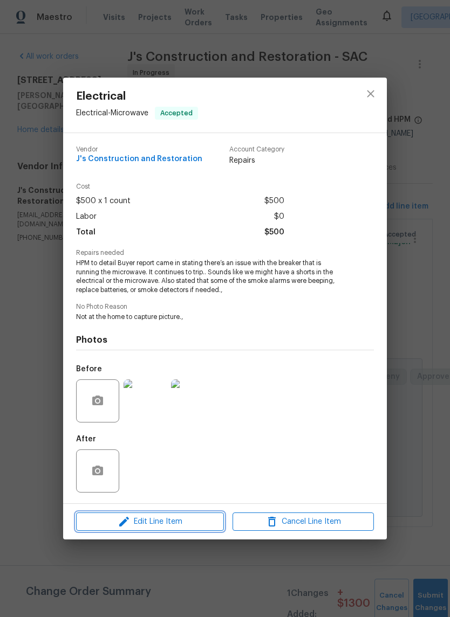
click at [173, 521] on span "Edit Line Item" at bounding box center [149, 521] width 141 height 13
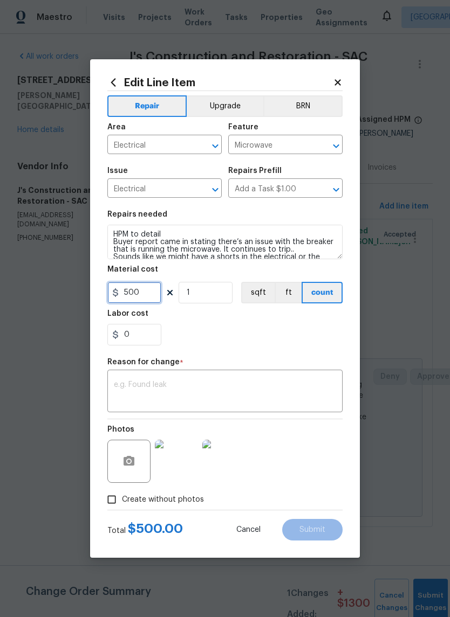
click at [147, 292] on input "500" at bounding box center [134, 293] width 54 height 22
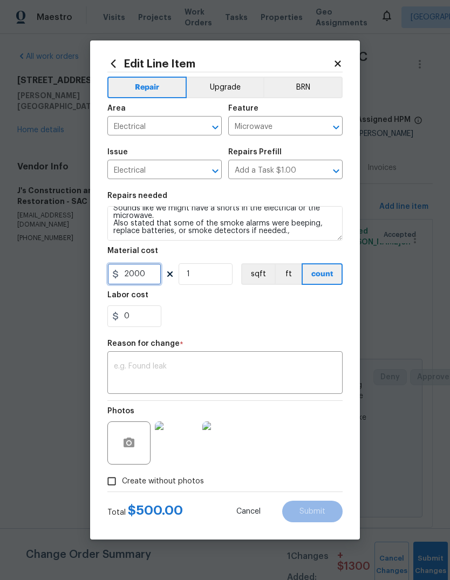
scroll to position [30, 0]
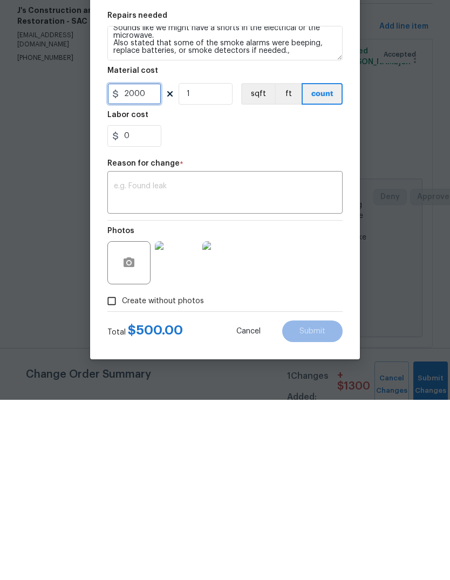
type input "2000"
click at [128, 362] on textarea at bounding box center [225, 373] width 222 height 23
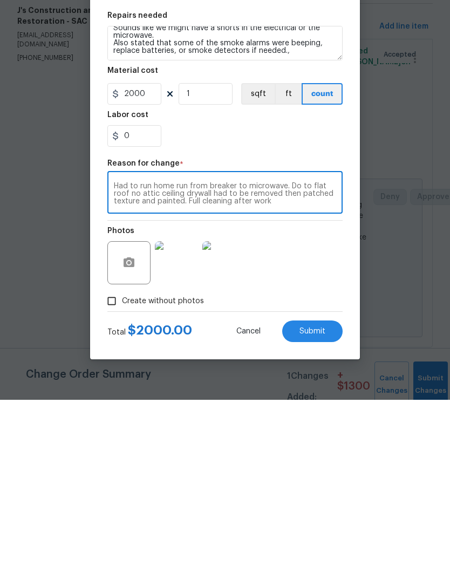
type textarea "Had to run home run from breaker to microwave. Do to flat roof no attic ceiling…"
click at [314, 507] on span "Submit" at bounding box center [312, 511] width 26 height 8
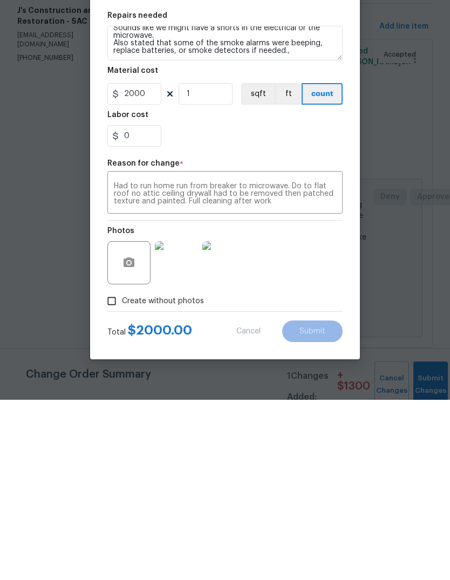
scroll to position [8, 0]
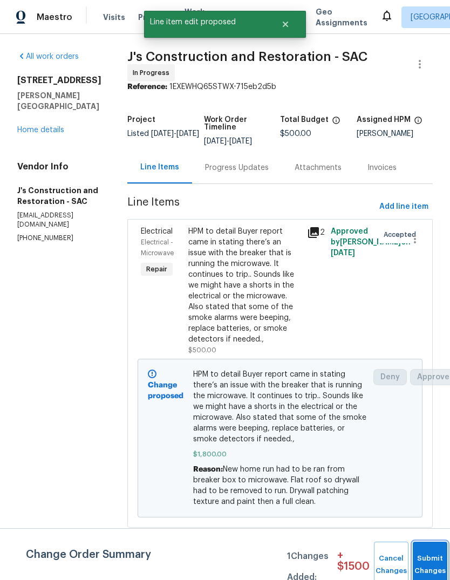
click at [424, 559] on button "Submit Changes" at bounding box center [429, 564] width 35 height 46
